Goal: Task Accomplishment & Management: Manage account settings

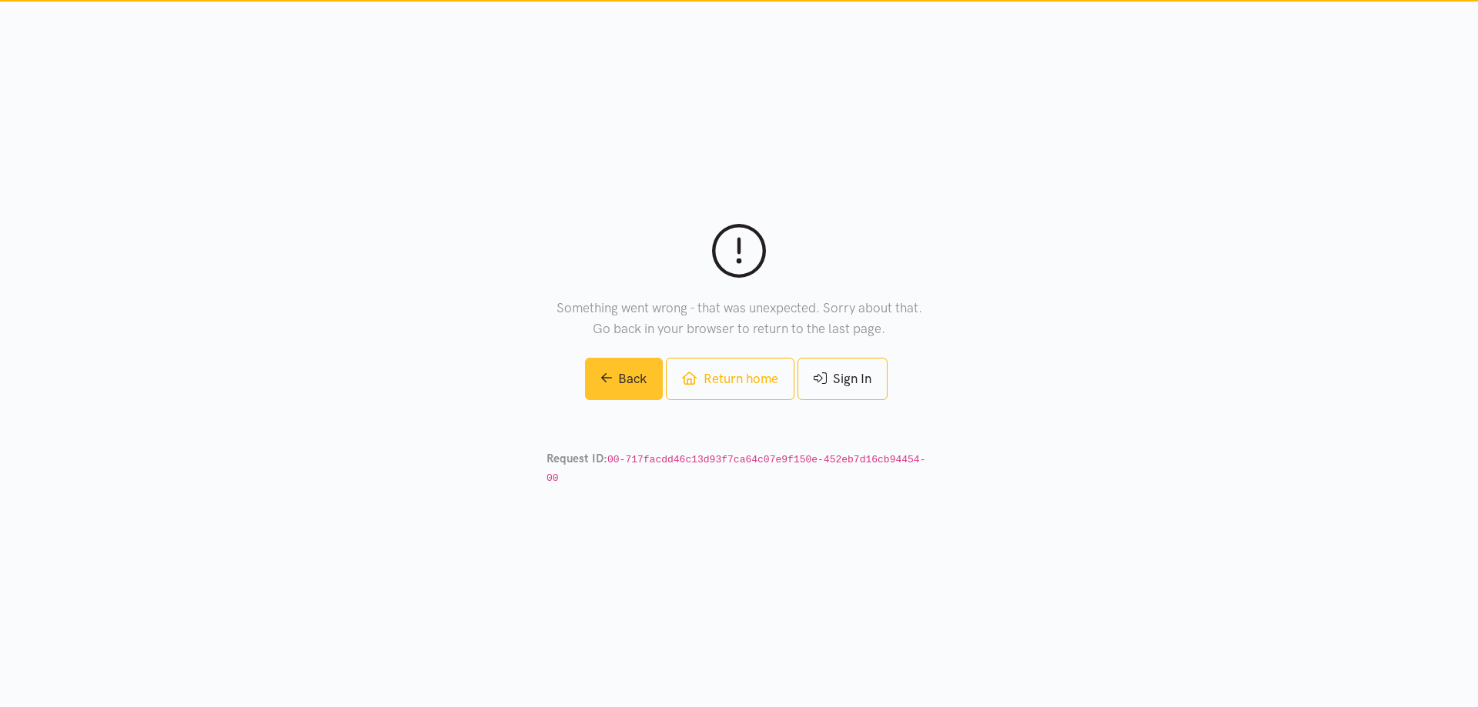
click at [614, 389] on link "Back" at bounding box center [624, 379] width 79 height 42
click at [850, 386] on link "Sign In" at bounding box center [842, 379] width 90 height 42
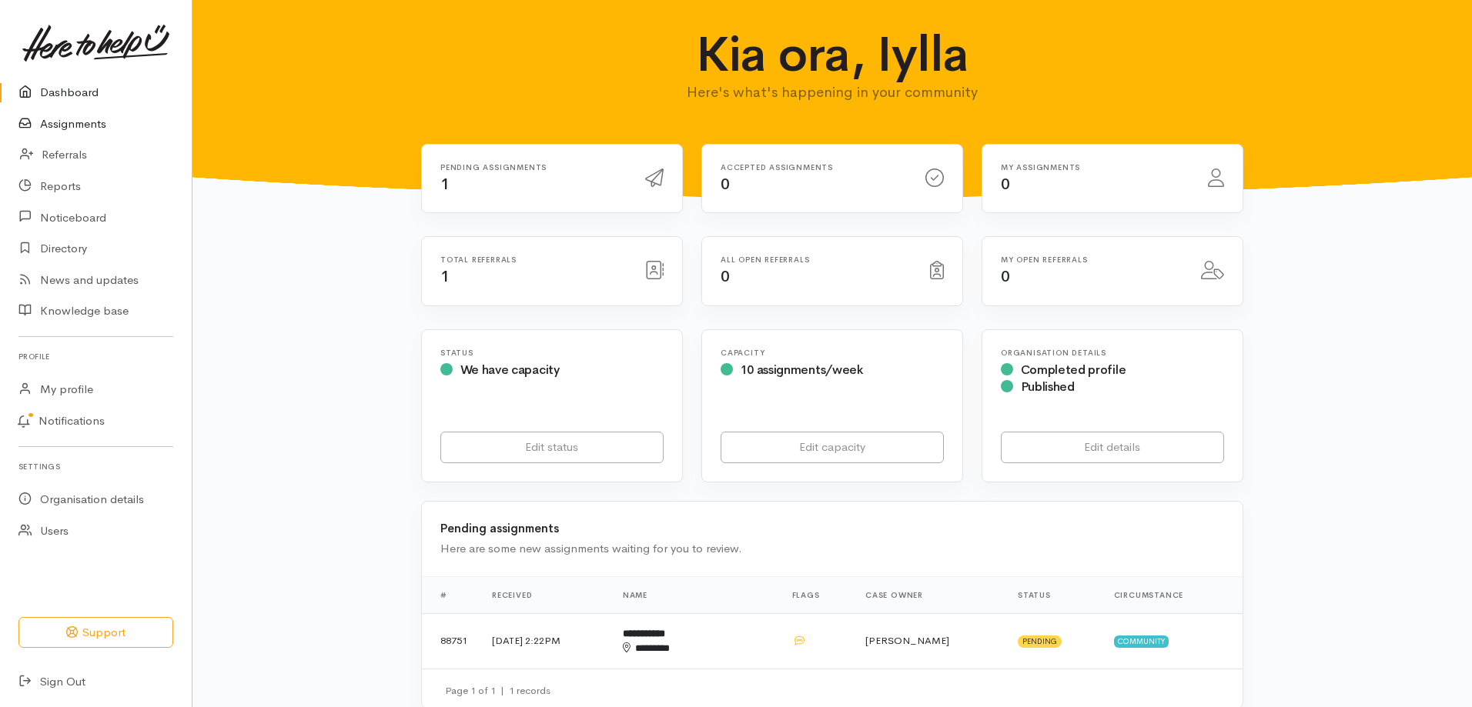
click at [102, 115] on link "Assignments" at bounding box center [96, 125] width 192 height 32
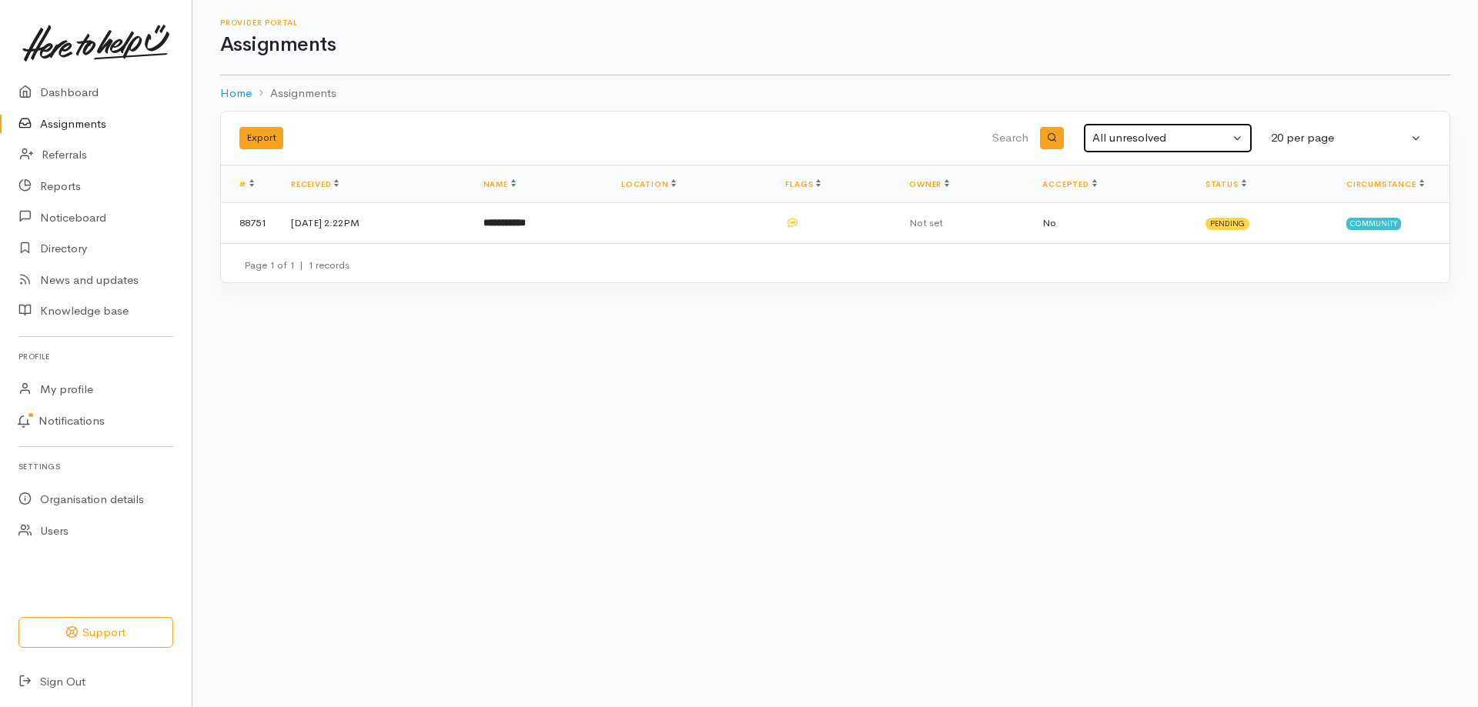
click at [1198, 144] on div "All unresolved" at bounding box center [1160, 138] width 137 height 18
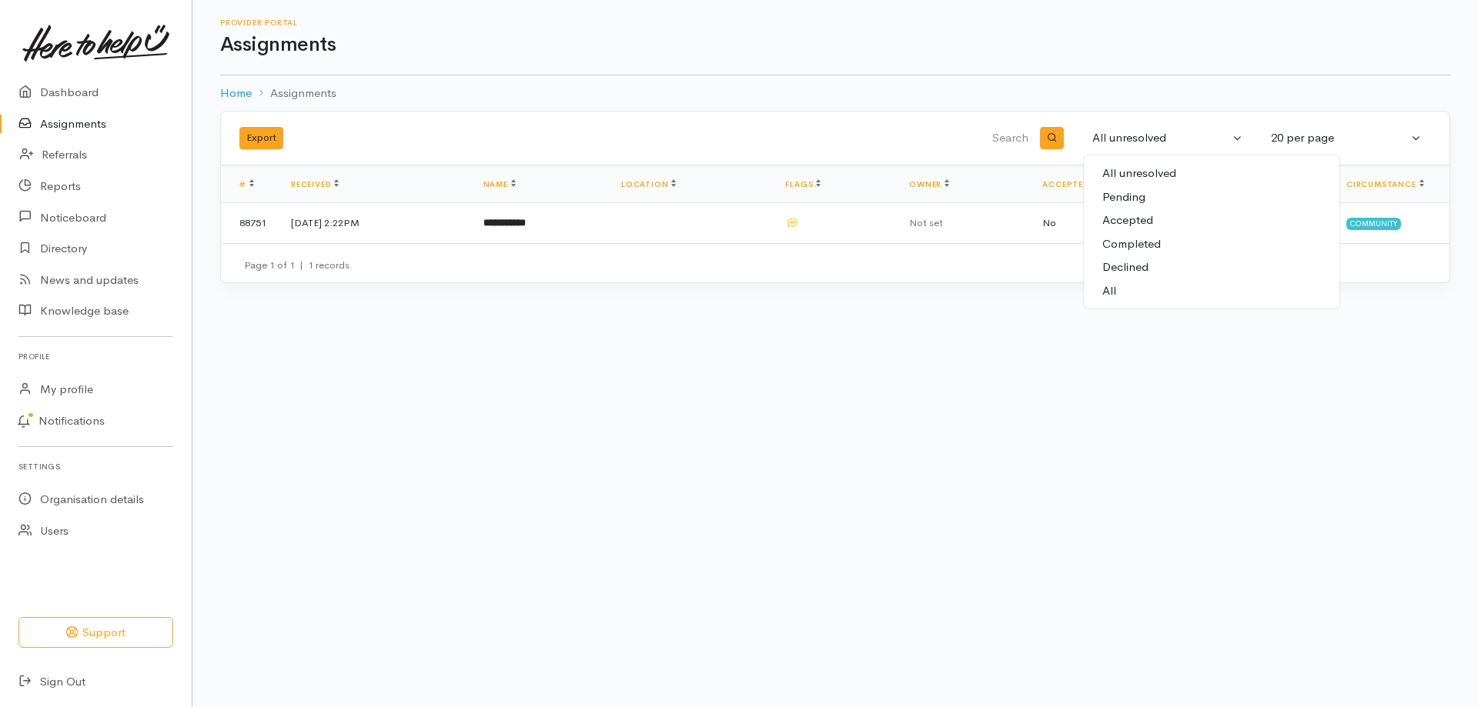
click at [1129, 243] on span "Completed" at bounding box center [1131, 245] width 58 height 18
select select "Completed"
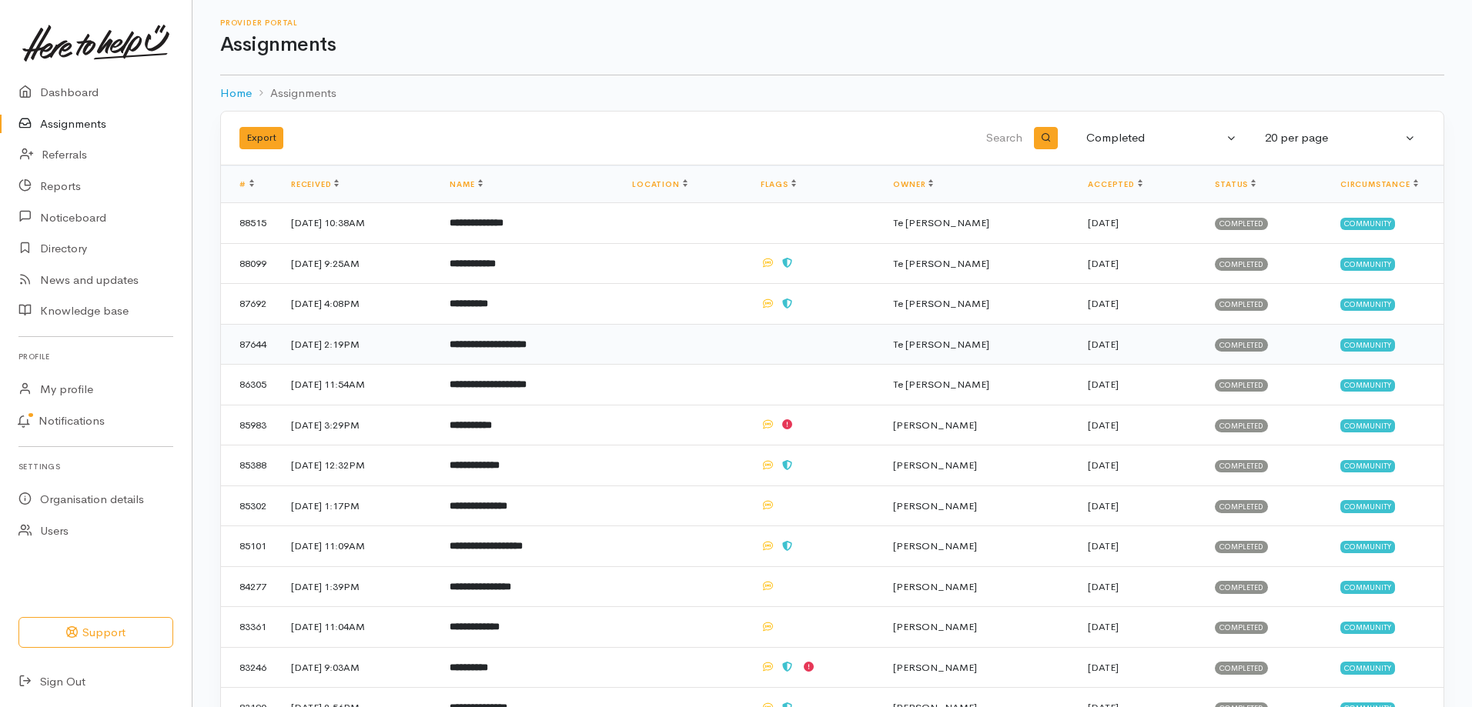
click at [437, 326] on td "[DATE] 2:19PM" at bounding box center [358, 344] width 159 height 41
click at [437, 343] on td "[DATE] 2:19PM" at bounding box center [358, 344] width 159 height 41
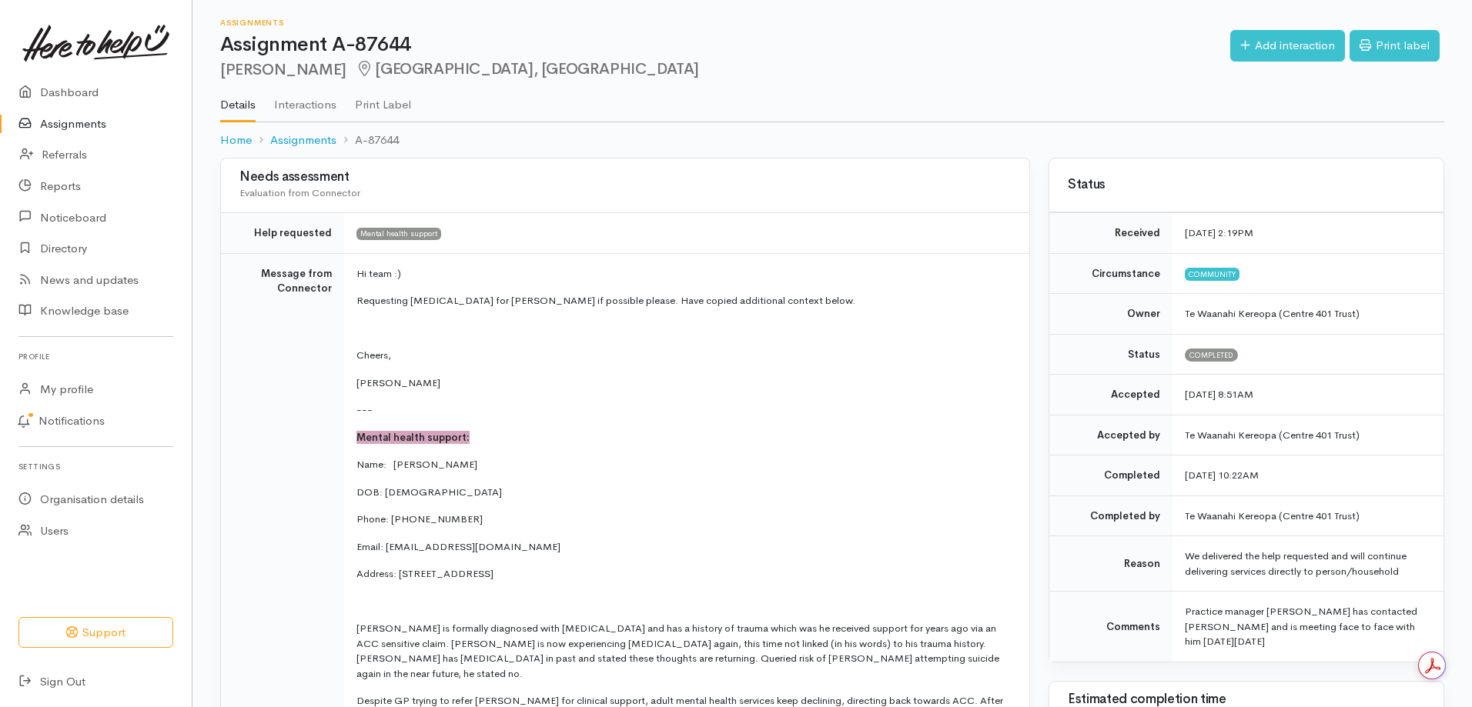
click at [306, 103] on link "Interactions" at bounding box center [305, 99] width 62 height 43
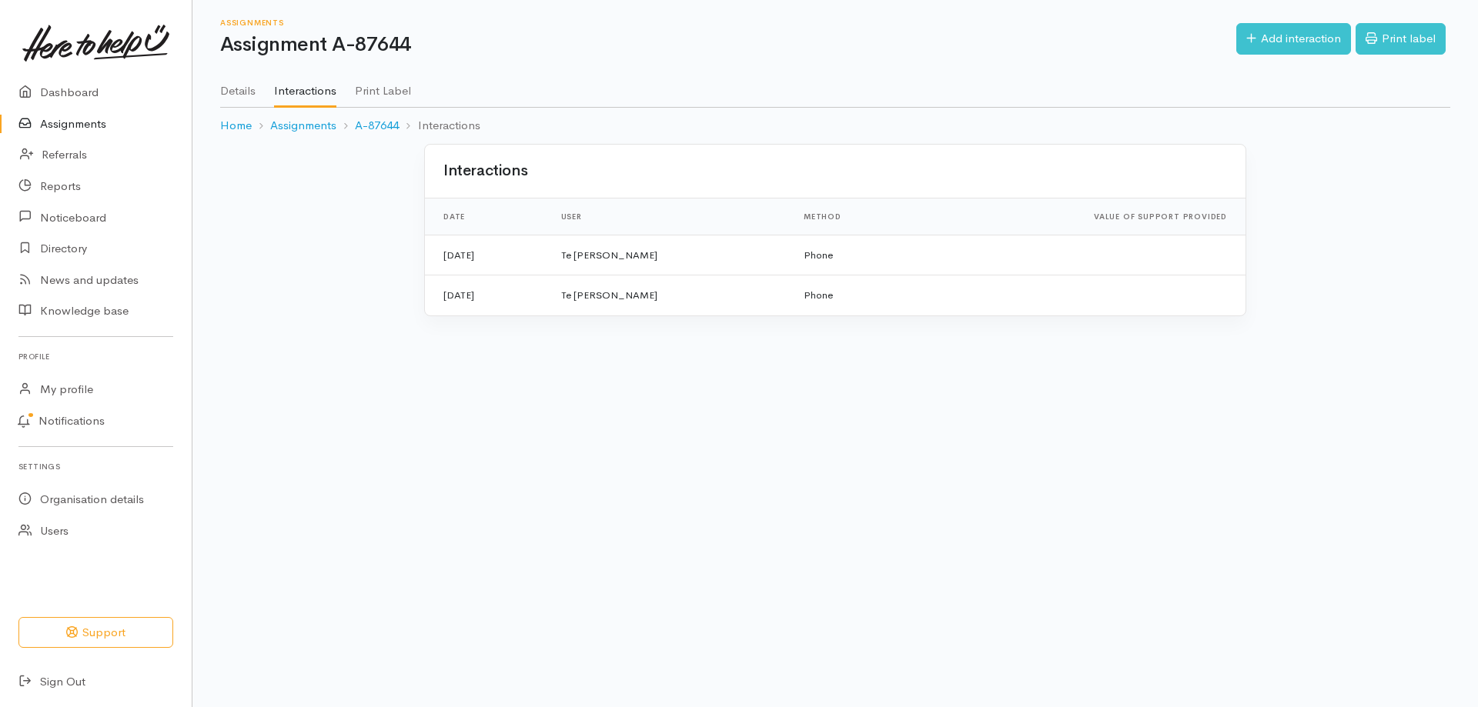
click at [242, 99] on link "Details" at bounding box center [237, 85] width 35 height 43
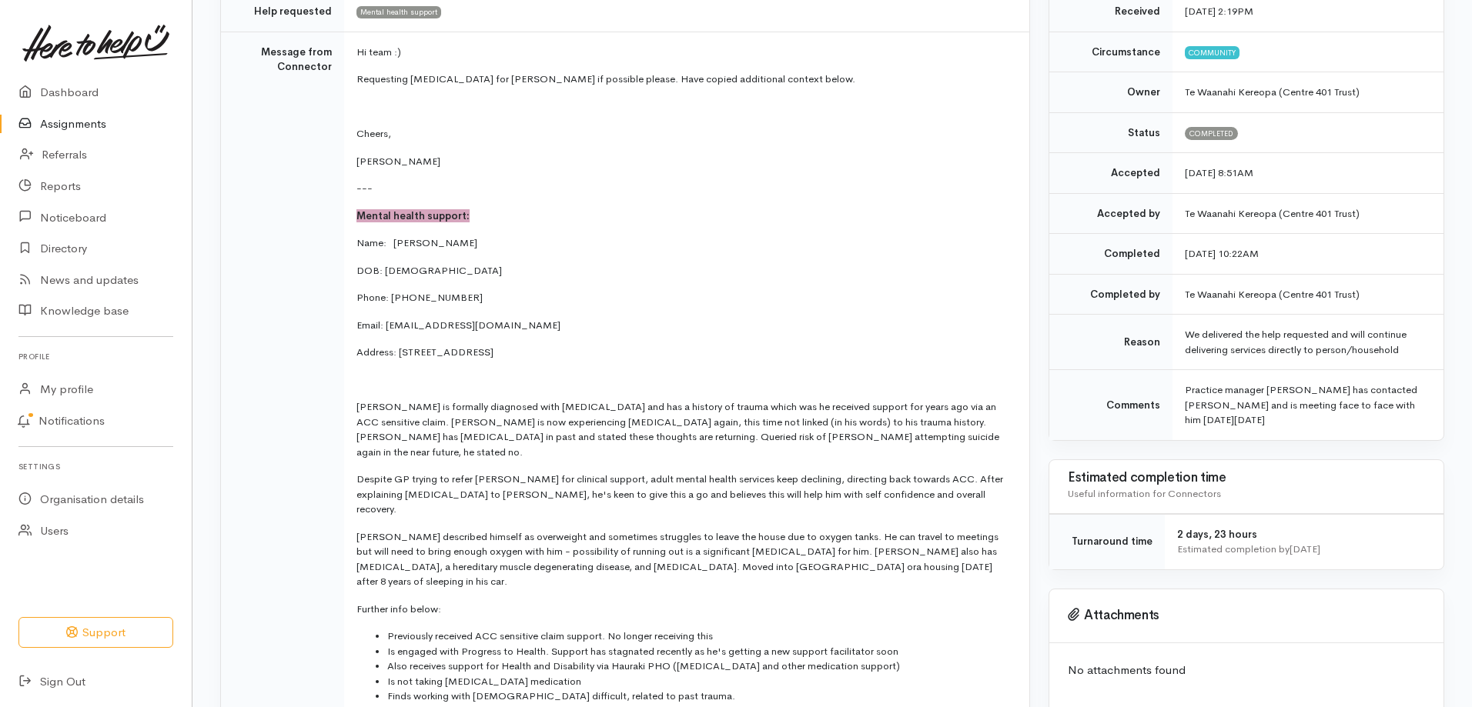
scroll to position [33, 0]
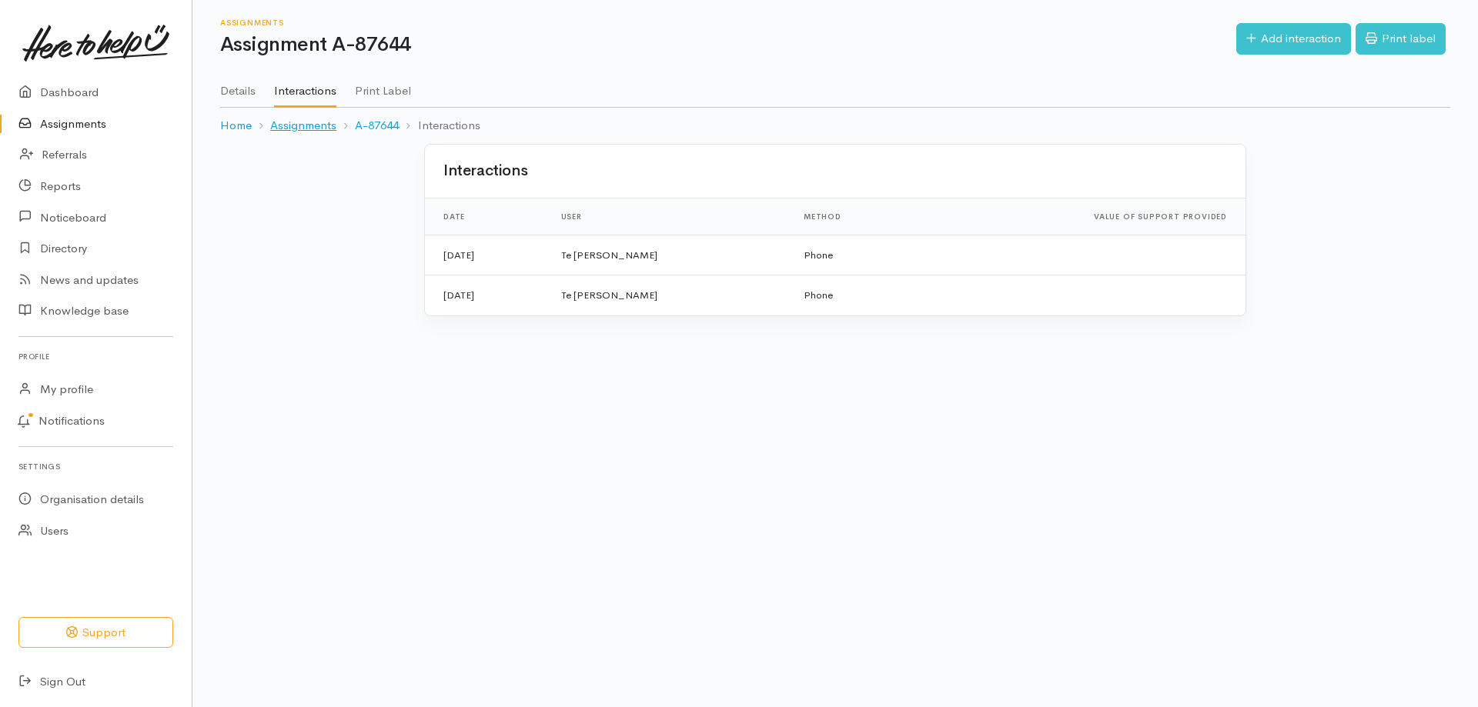
click at [302, 119] on link "Assignments" at bounding box center [303, 126] width 66 height 18
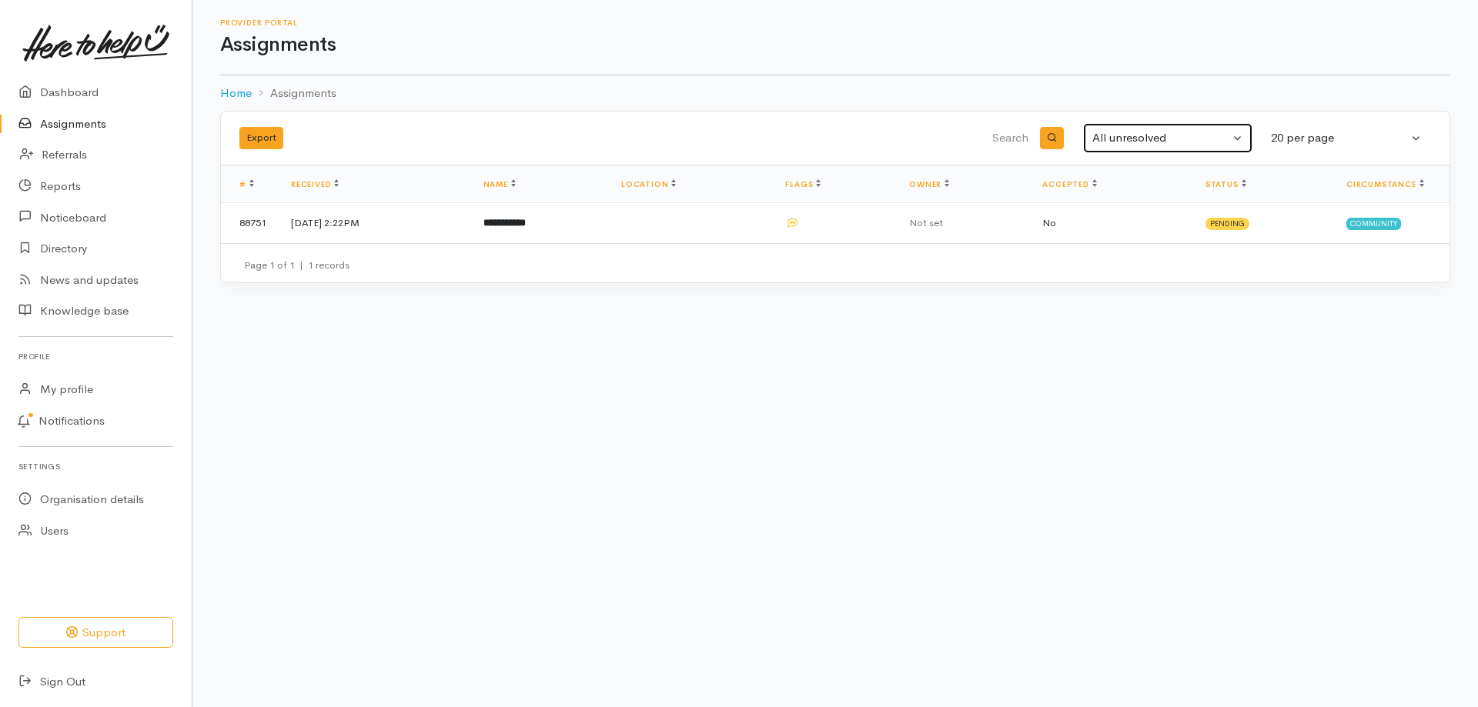
click at [1168, 137] on div "All unresolved" at bounding box center [1160, 138] width 137 height 18
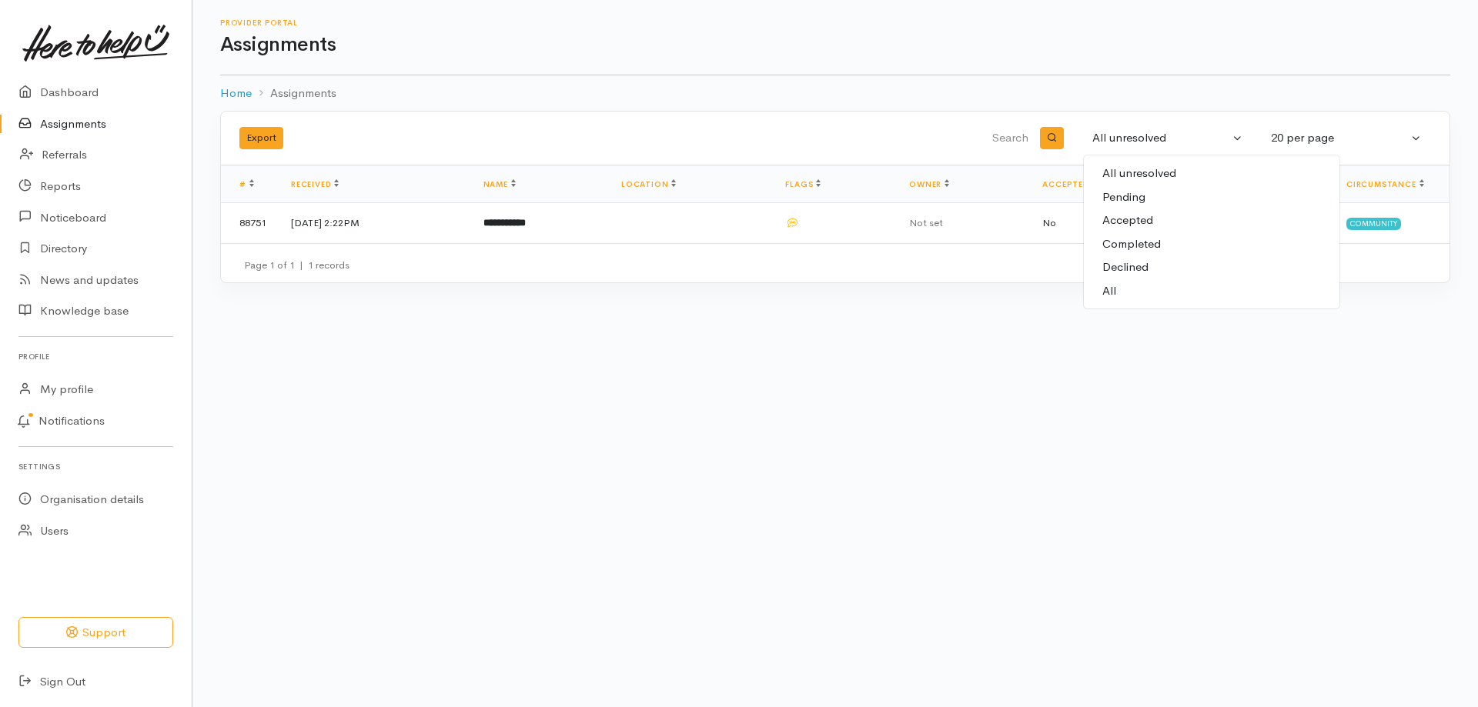
click at [1153, 222] on span "Accepted" at bounding box center [1127, 221] width 51 height 18
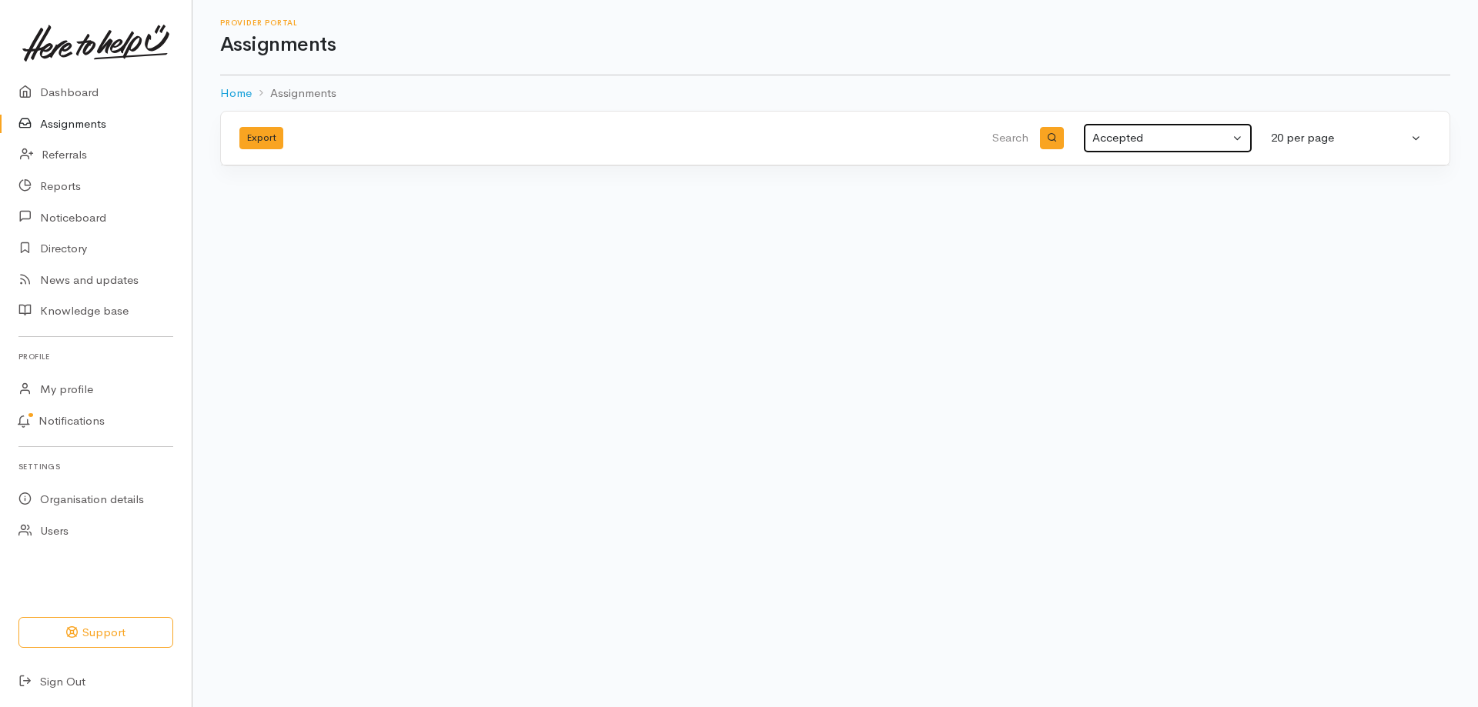
click at [1136, 135] on div "Accepted" at bounding box center [1160, 138] width 137 height 18
click at [1170, 246] on link "Completed" at bounding box center [1212, 244] width 256 height 24
select select "Completed"
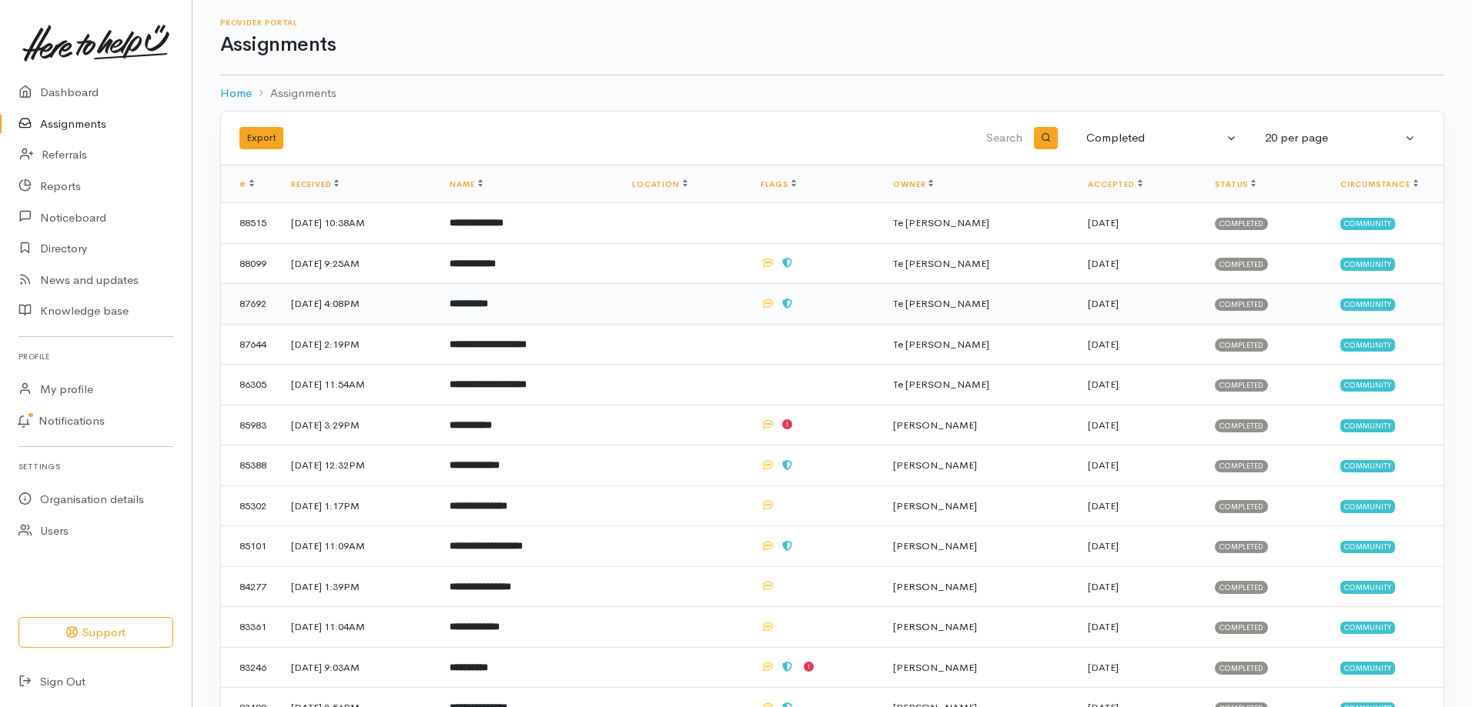
click at [435, 308] on td "[DATE] 4:08PM" at bounding box center [358, 304] width 159 height 41
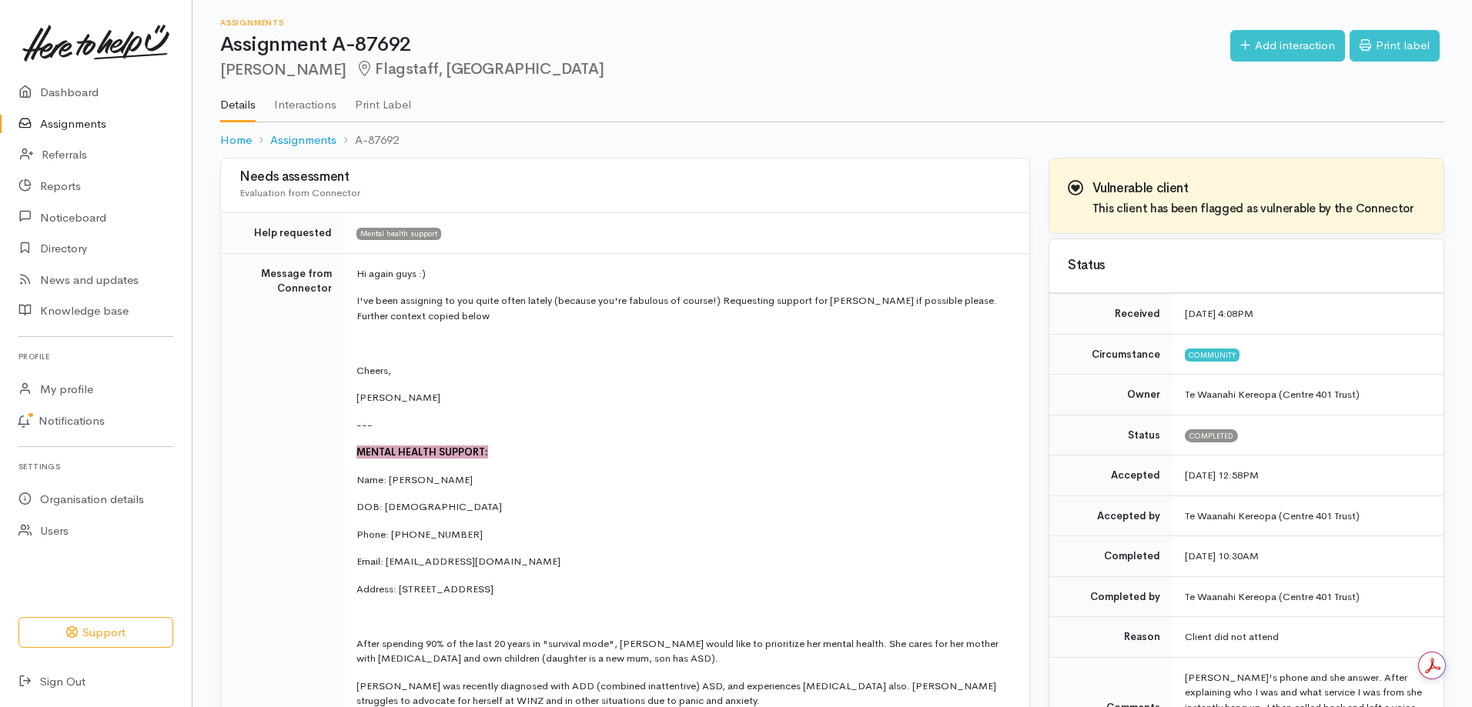
scroll to position [154, 0]
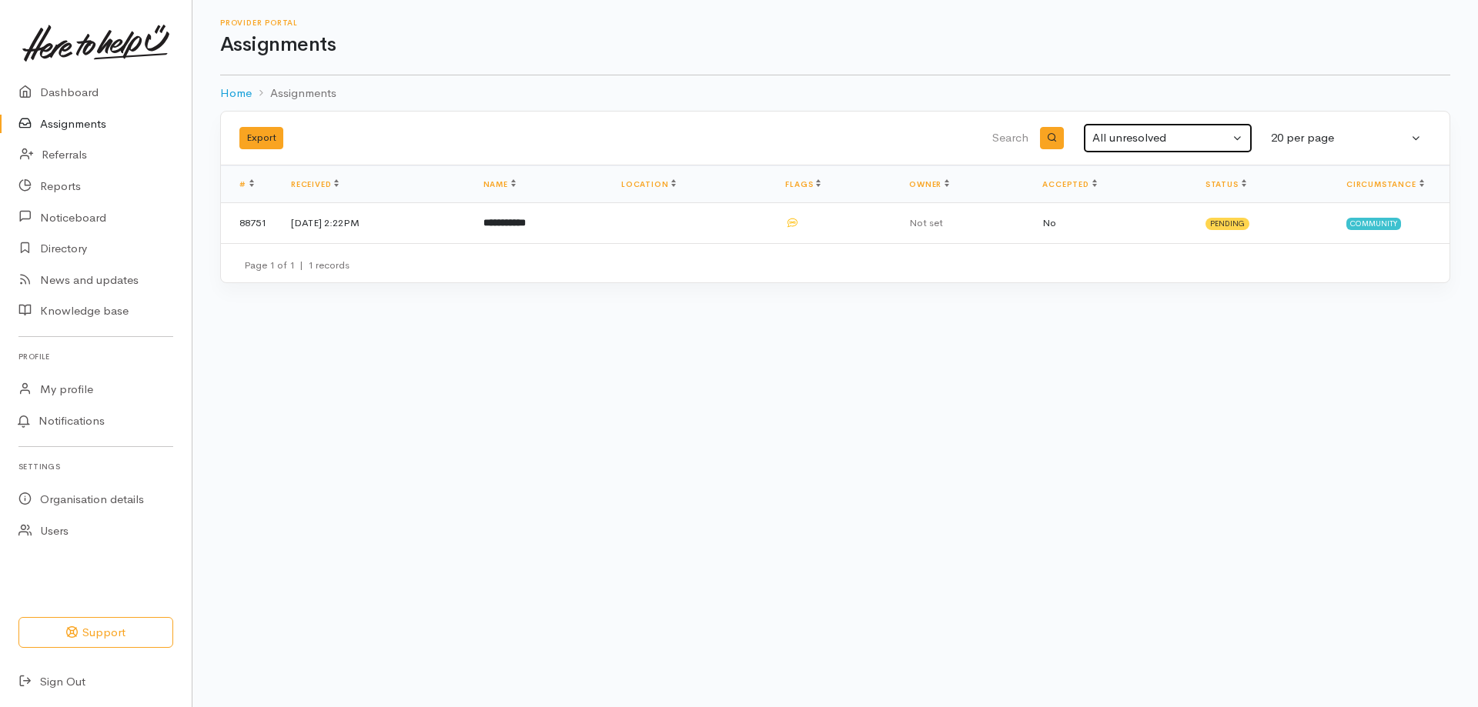
click at [1184, 148] on button "All unresolved" at bounding box center [1167, 138] width 169 height 30
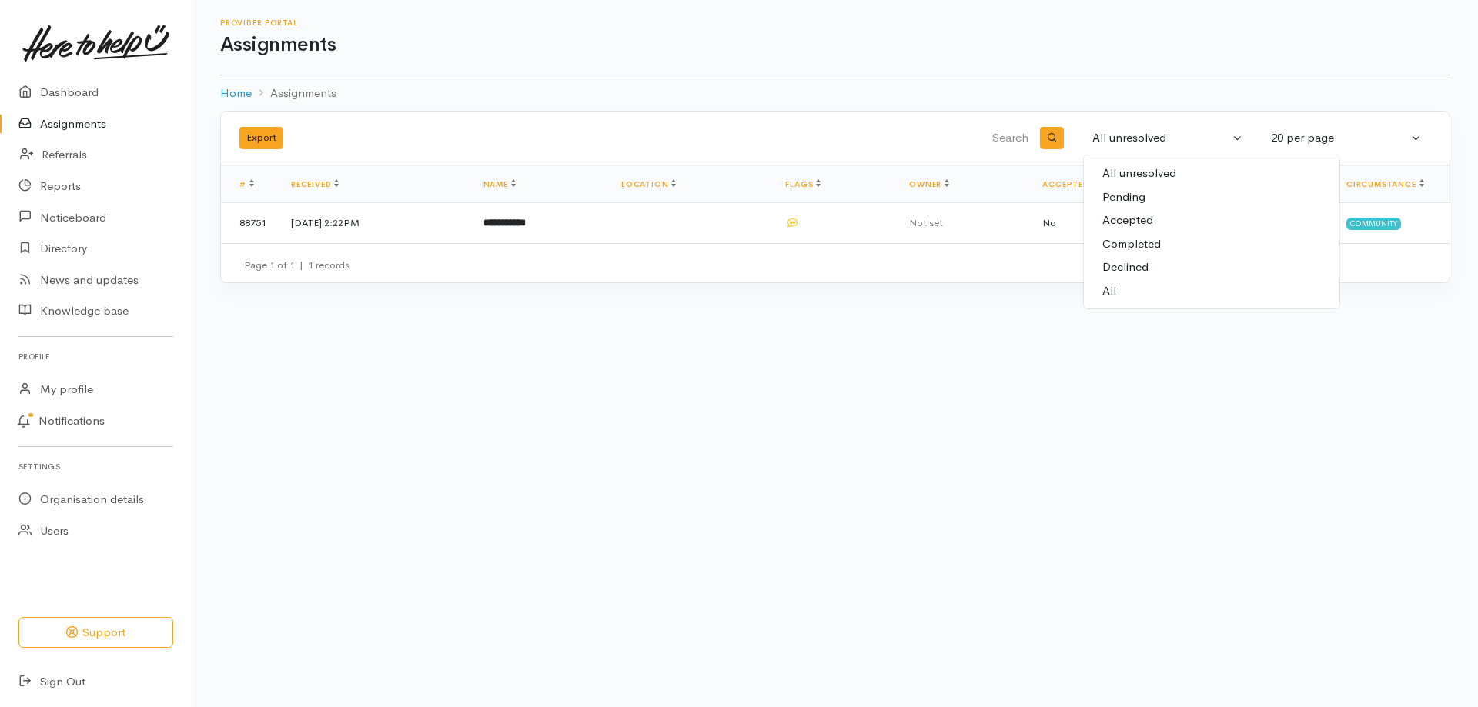
drag, startPoint x: 1133, startPoint y: 245, endPoint x: 1100, endPoint y: 236, distance: 34.4
click at [1133, 243] on span "Completed" at bounding box center [1131, 245] width 58 height 18
select select "Completed"
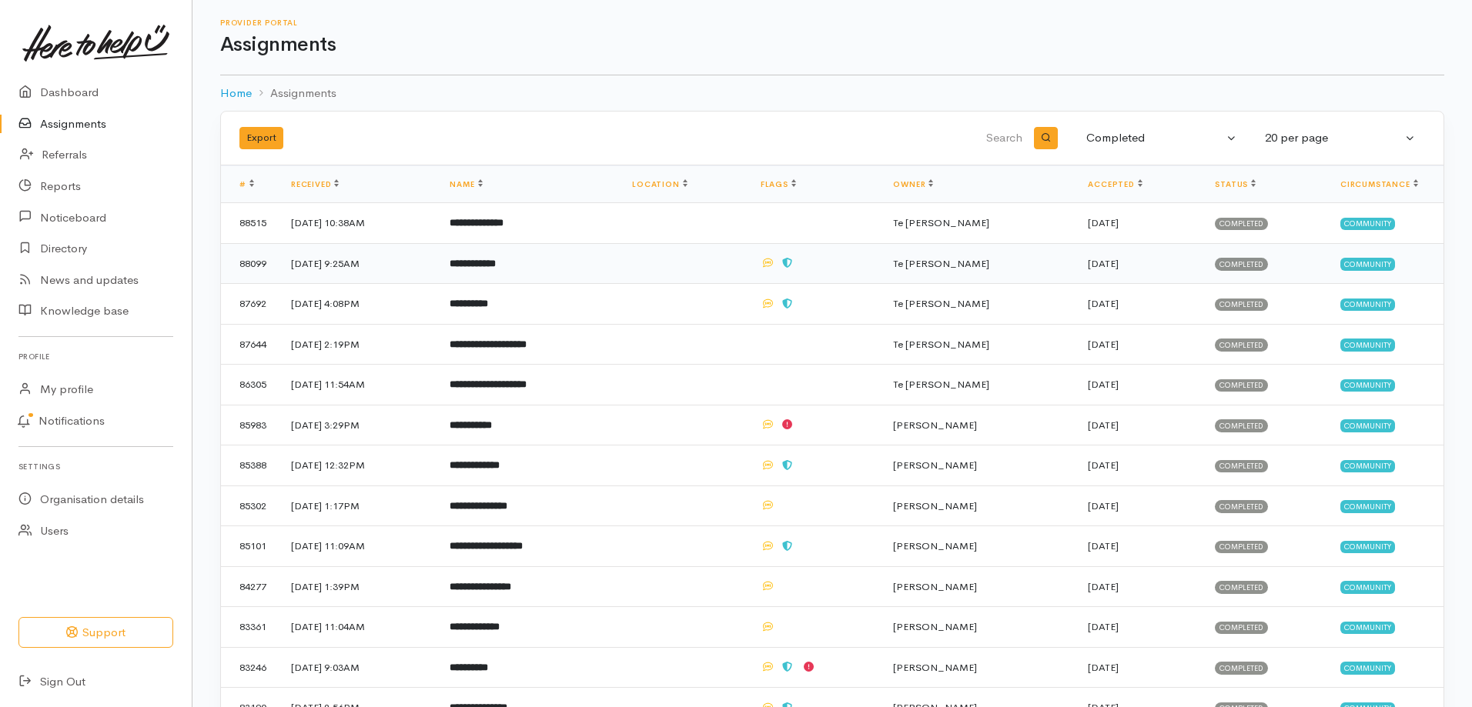
click at [386, 256] on td "[DATE] 9:25AM" at bounding box center [358, 263] width 159 height 41
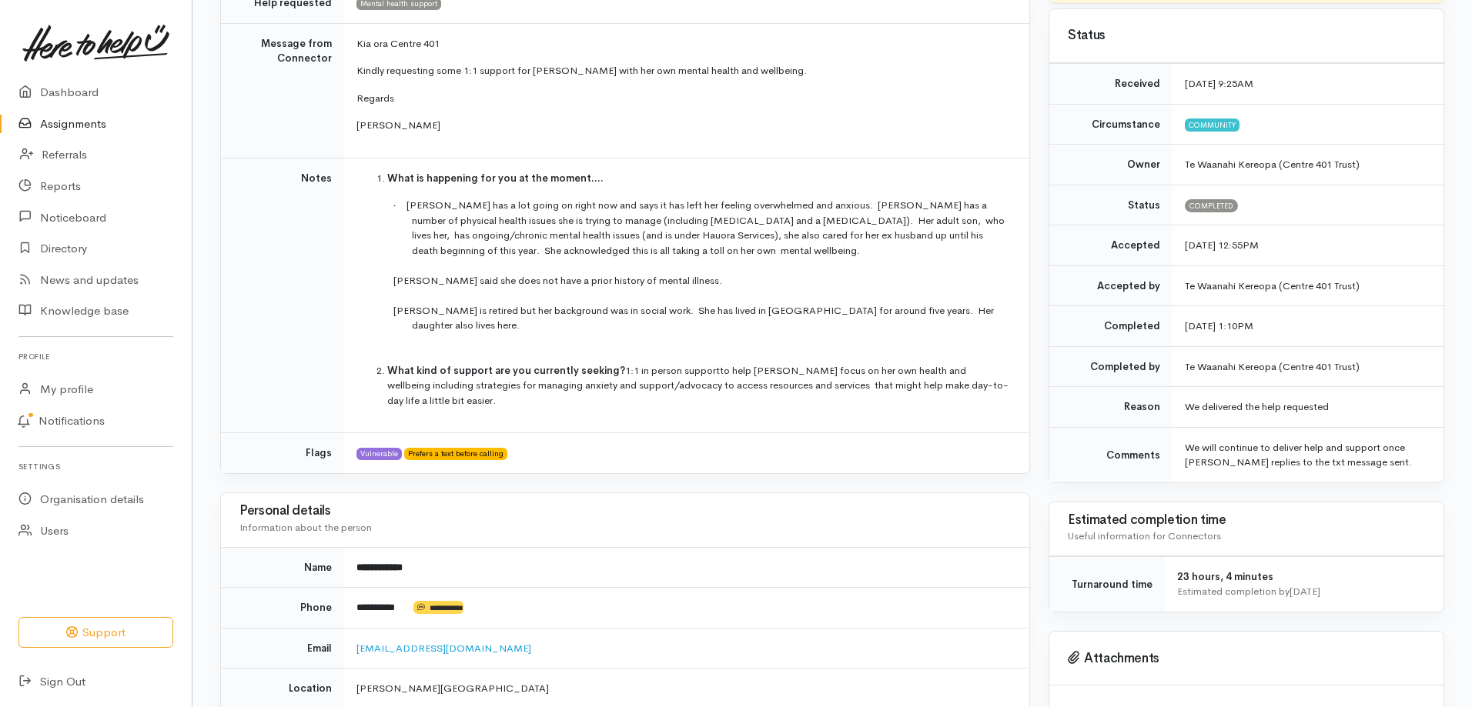
scroll to position [231, 0]
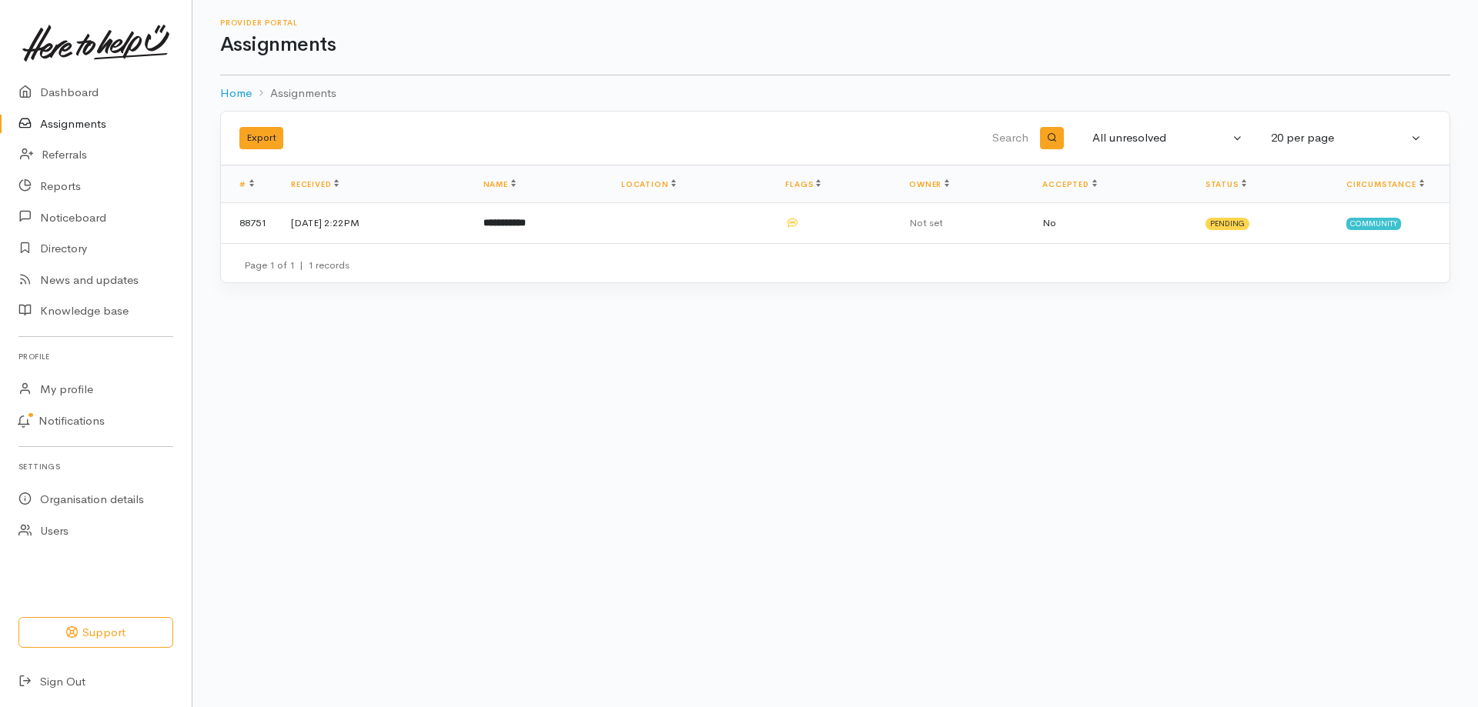
click at [1173, 117] on div "Export All unresolved Pending Accepted Completed Declined All All unresolved 10…" at bounding box center [835, 139] width 1228 height 54
click at [1171, 132] on div "All unresolved" at bounding box center [1160, 138] width 137 height 18
click at [1128, 237] on span "Completed" at bounding box center [1131, 245] width 58 height 18
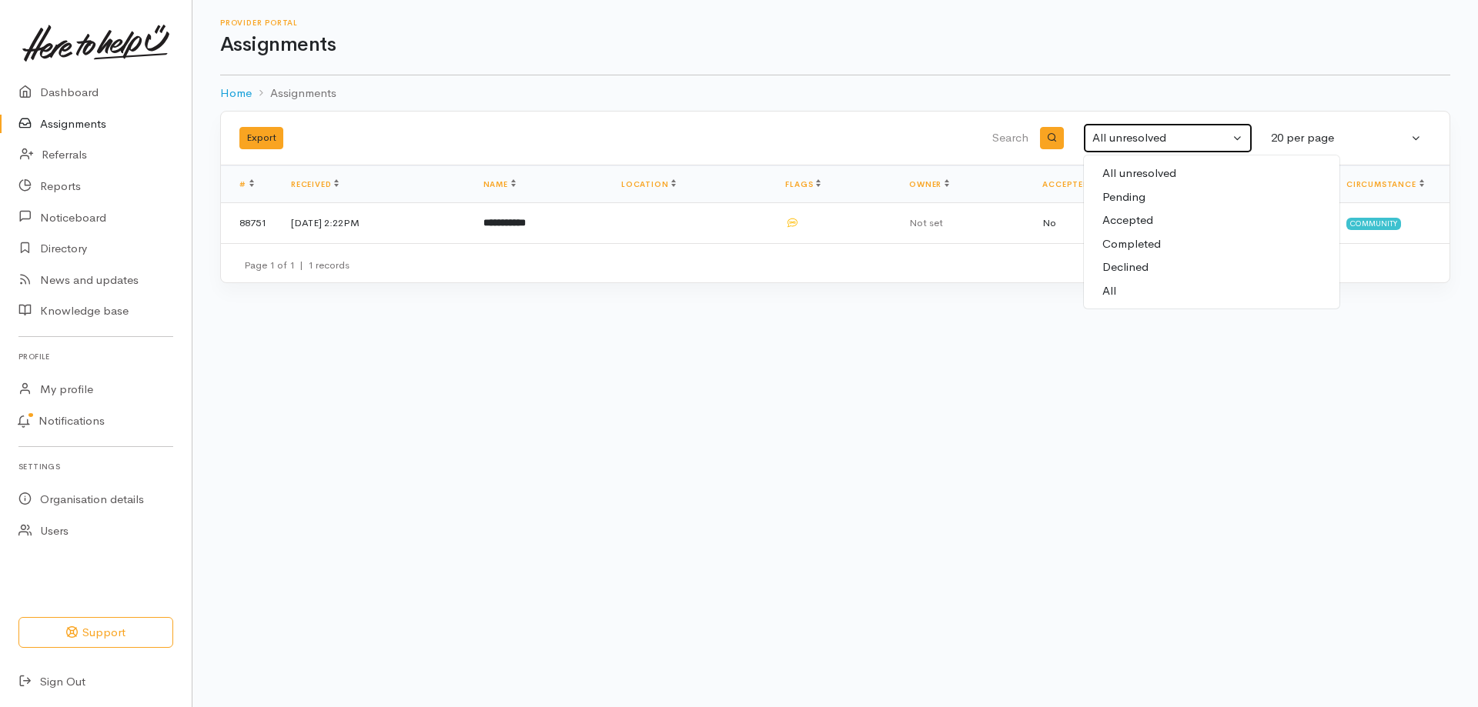
select select "Completed"
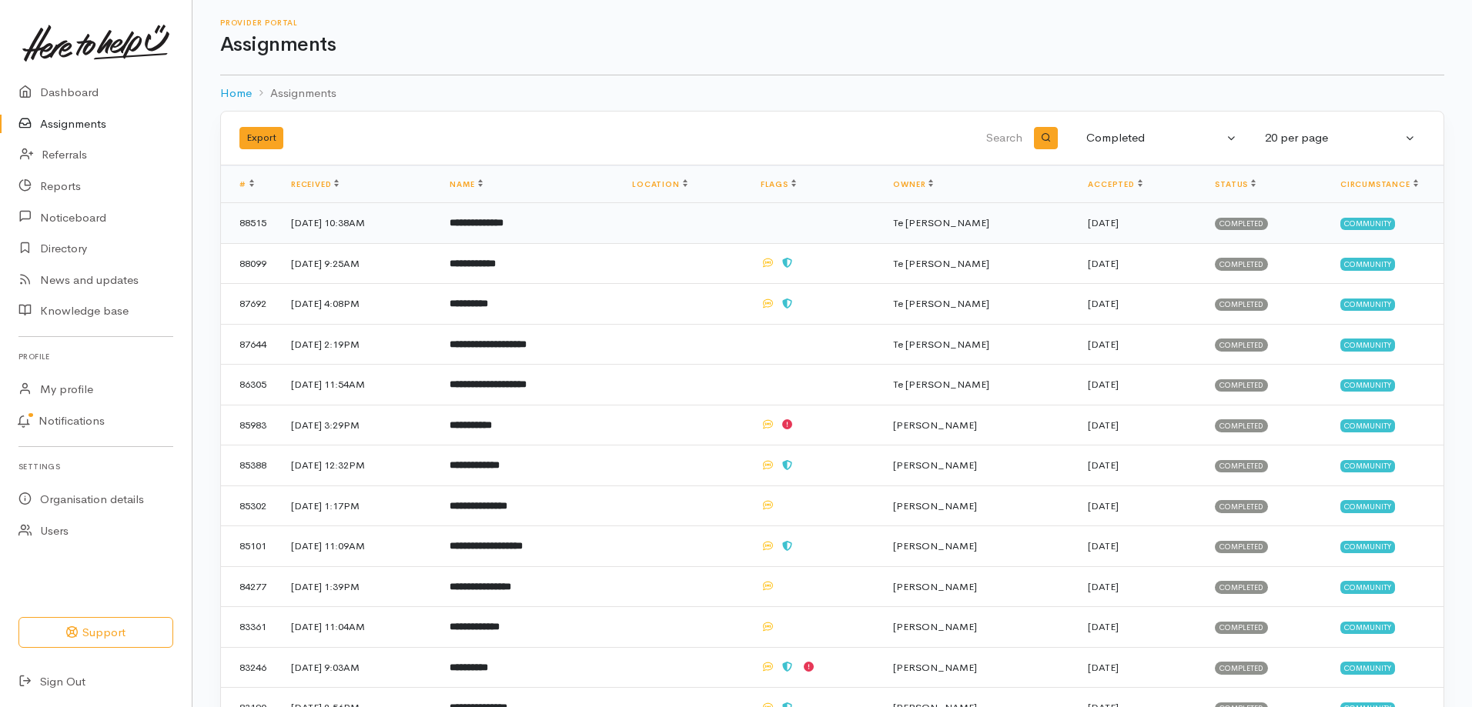
click at [393, 226] on td "[DATE] 10:38AM" at bounding box center [358, 223] width 159 height 41
